Goal: Register for event/course

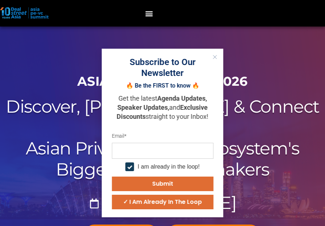
click at [216, 55] on icon "Close" at bounding box center [215, 57] width 4 height 4
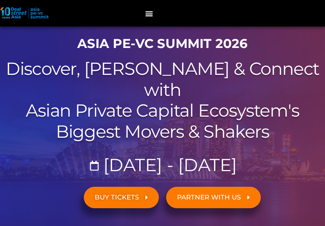
scroll to position [22, 0]
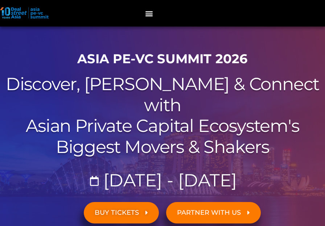
click at [156, 61] on h1 "ASIA PE-VC Summit 2026" at bounding box center [163, 58] width 318 height 15
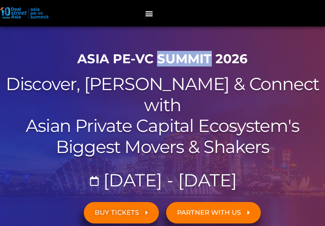
click at [156, 61] on h1 "ASIA PE-VC Summit 2026" at bounding box center [163, 58] width 318 height 15
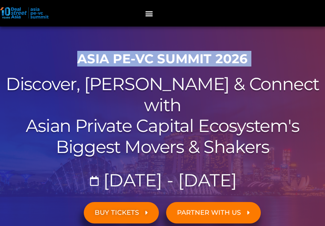
copy div "ASIA PE-VC Summit 2026"
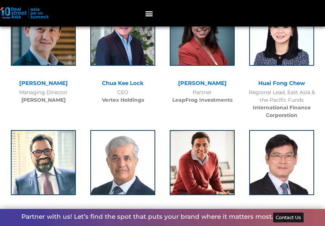
scroll to position [1529, 0]
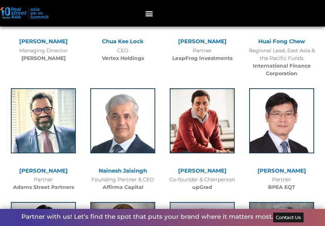
click at [196, 167] on link "[PERSON_NAME]" at bounding box center [202, 170] width 49 height 7
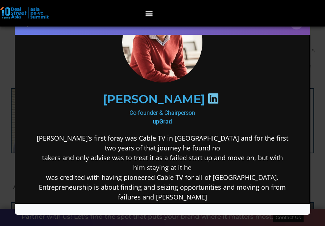
scroll to position [85, 0]
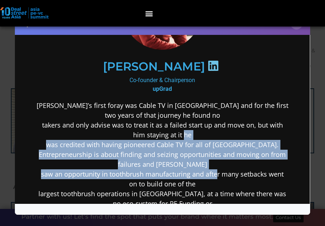
drag, startPoint x: 178, startPoint y: 131, endPoint x: 211, endPoint y: 170, distance: 50.9
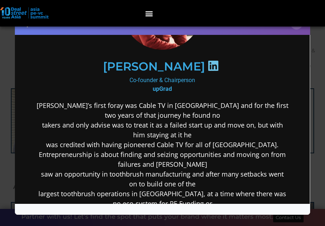
scroll to position [144, 0]
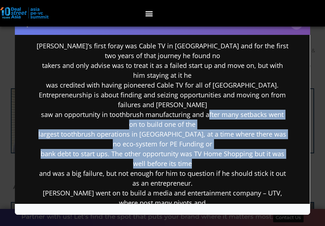
drag, startPoint x: 204, startPoint y: 118, endPoint x: 217, endPoint y: 160, distance: 43.7
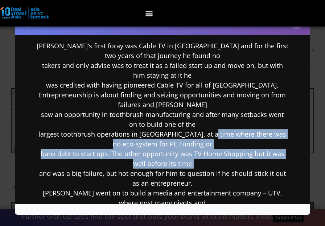
drag, startPoint x: 217, startPoint y: 160, endPoint x: 212, endPoint y: 128, distance: 31.6
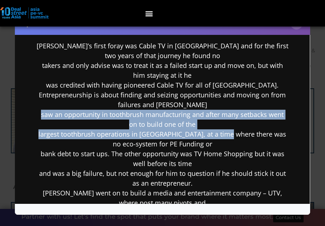
drag, startPoint x: 212, startPoint y: 128, endPoint x: 222, endPoint y: 171, distance: 43.8
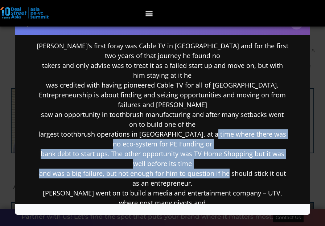
drag, startPoint x: 222, startPoint y: 171, endPoint x: 221, endPoint y: 110, distance: 60.9
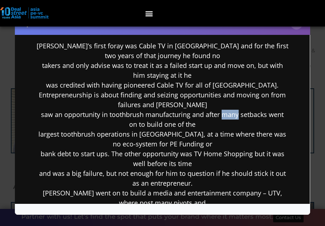
drag, startPoint x: 221, startPoint y: 110, endPoint x: 230, endPoint y: 151, distance: 42.1
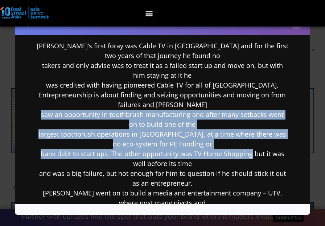
drag, startPoint x: 230, startPoint y: 151, endPoint x: 230, endPoint y: 102, distance: 49.0
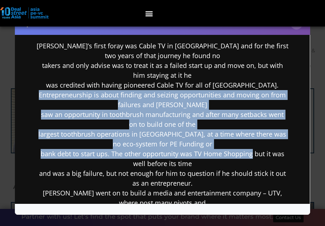
drag, startPoint x: 230, startPoint y: 102, endPoint x: 236, endPoint y: 163, distance: 60.5
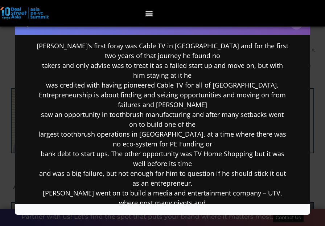
scroll to position [275, 0]
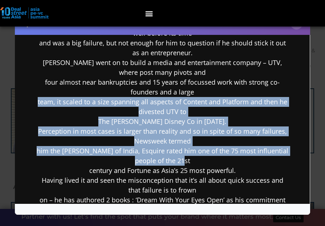
drag, startPoint x: 230, startPoint y: 111, endPoint x: 234, endPoint y: 164, distance: 52.4
click at [234, 164] on p "[PERSON_NAME]’s first foray was Cable TV in [GEOGRAPHIC_DATA] and for the first…" at bounding box center [162, 146] width 252 height 470
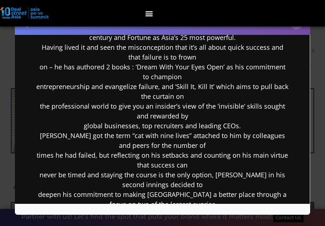
scroll to position [717, 0]
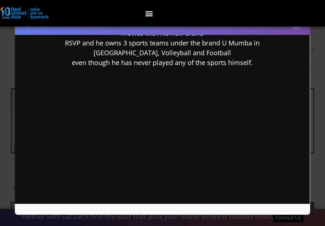
click at [312, 48] on div "Speaker Profile ×" at bounding box center [162, 113] width 325 height 226
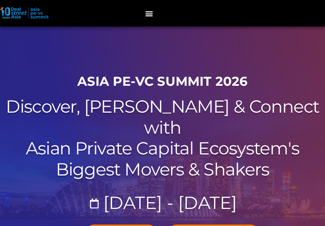
scroll to position [30, 0]
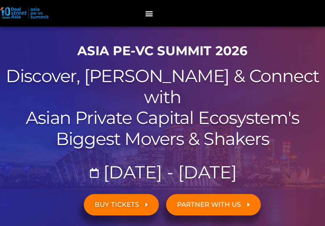
drag, startPoint x: 196, startPoint y: 74, endPoint x: 221, endPoint y: 110, distance: 43.0
click at [221, 110] on h2 "Discover, Learn & Connect with Asian Private Capital Ecosystem's Biggest Movers…" at bounding box center [163, 107] width 318 height 83
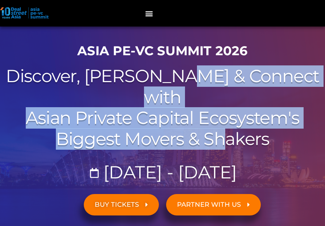
click at [221, 110] on h2 "Discover, Learn & Connect with Asian Private Capital Ecosystem's Biggest Movers…" at bounding box center [163, 107] width 318 height 83
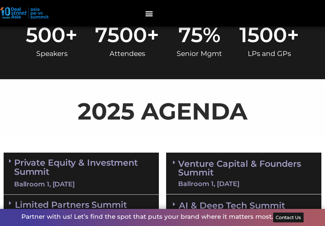
scroll to position [374, 0]
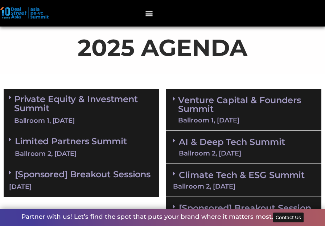
click at [62, 89] on div "Private Equity & Investment Summit Ballroom 1, [DATE]" at bounding box center [81, 110] width 155 height 42
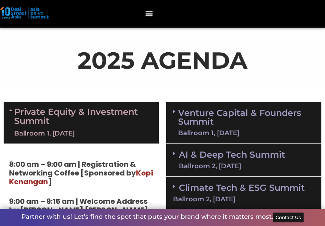
scroll to position [304, 0]
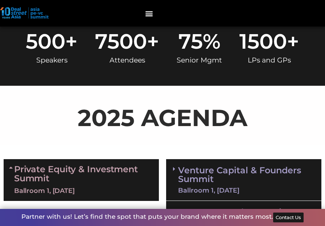
click at [11, 164] on icon at bounding box center [11, 167] width 5 height 6
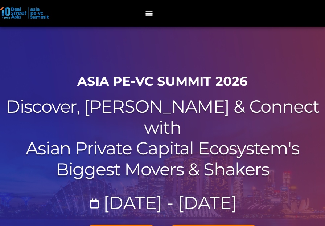
scroll to position [110, 0]
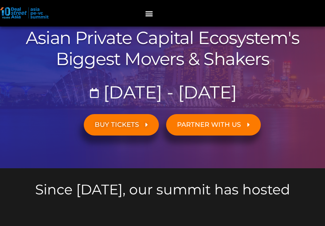
click at [116, 121] on span "BUY TICKETS" at bounding box center [117, 124] width 44 height 7
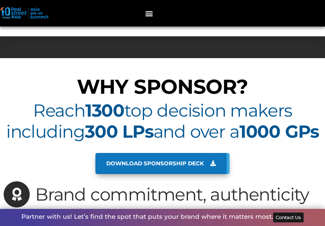
scroll to position [3655, 0]
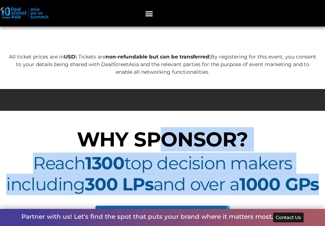
drag, startPoint x: 156, startPoint y: 81, endPoint x: 189, endPoint y: 128, distance: 58.0
click at [185, 153] on div "Reach 1300 top decision makers including 300 LPs and over a 1000 GPs" at bounding box center [163, 174] width 318 height 42
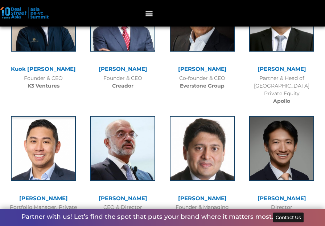
scroll to position [1987, 0]
